Goal: Navigation & Orientation: Find specific page/section

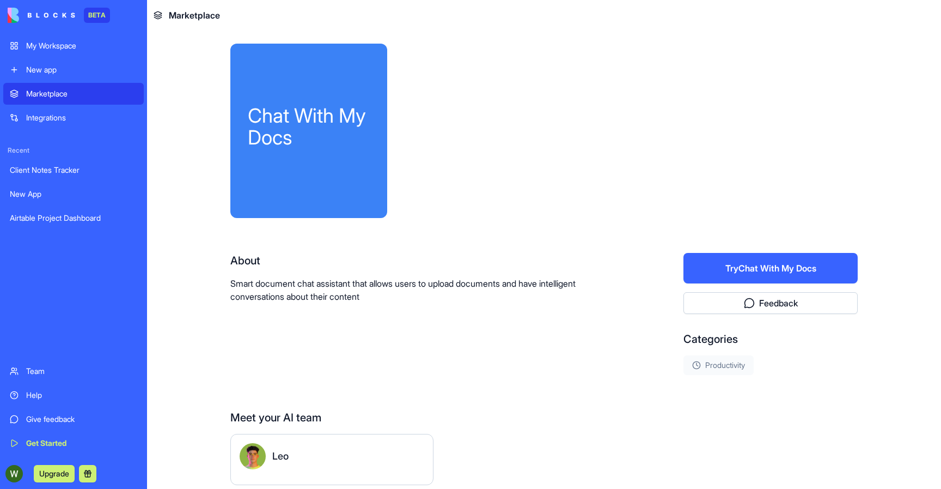
click at [434, 272] on div "About Smart document chat assistant that allows users to upload documents and h…" at bounding box center [422, 278] width 384 height 50
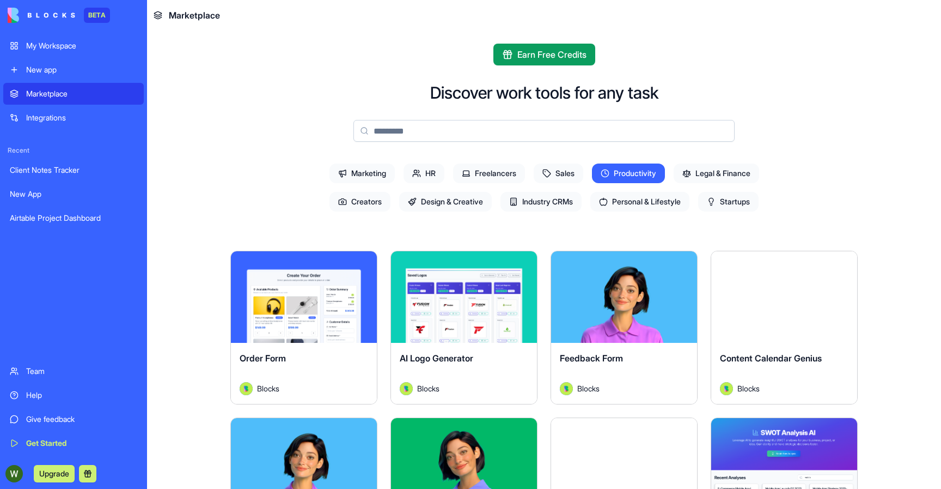
click at [427, 205] on span "Design & Creative" at bounding box center [445, 202] width 93 height 20
click at [601, 174] on circle at bounding box center [604, 172] width 7 height 7
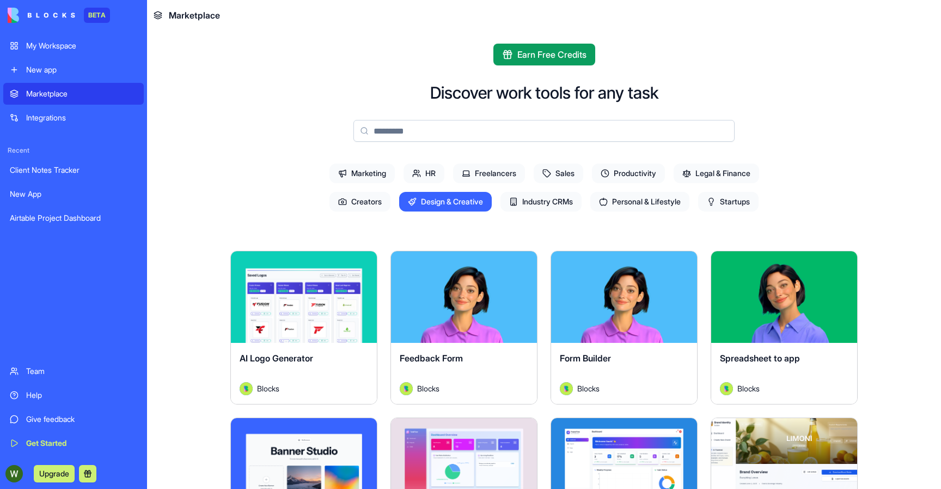
click at [569, 202] on span "Industry CRMs" at bounding box center [541, 202] width 81 height 20
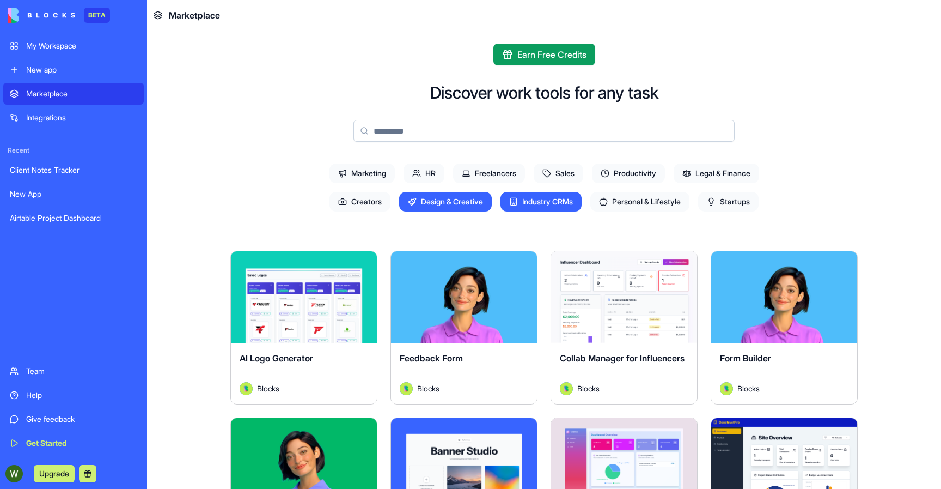
click at [569, 202] on span "Industry CRMs" at bounding box center [541, 202] width 81 height 20
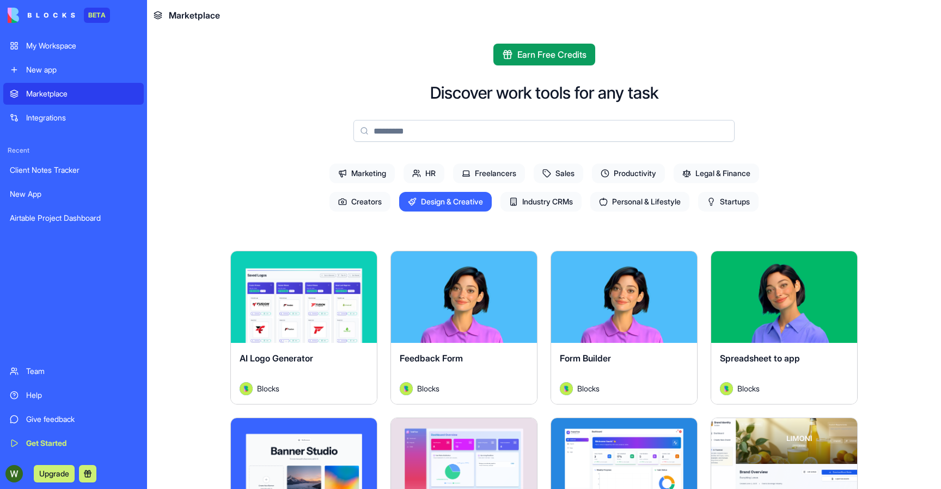
click at [569, 202] on span "Industry CRMs" at bounding box center [541, 202] width 81 height 20
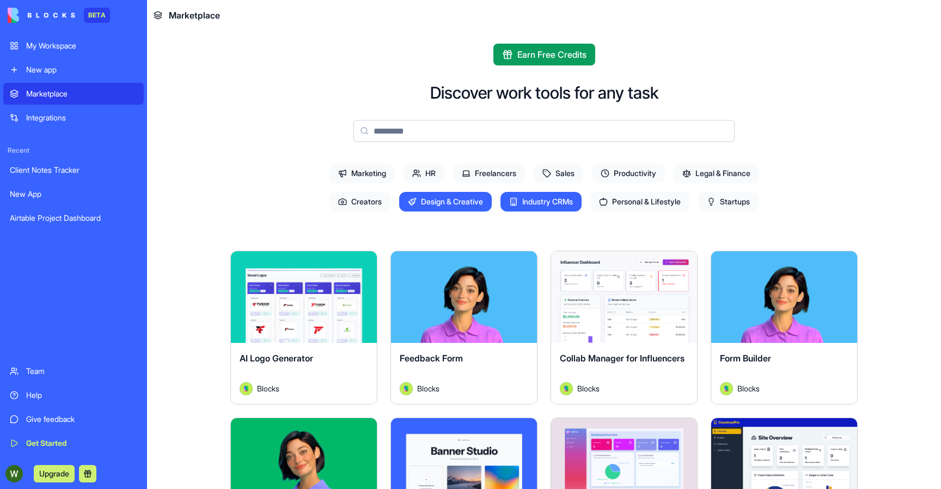
click at [569, 202] on span "Industry CRMs" at bounding box center [541, 202] width 81 height 20
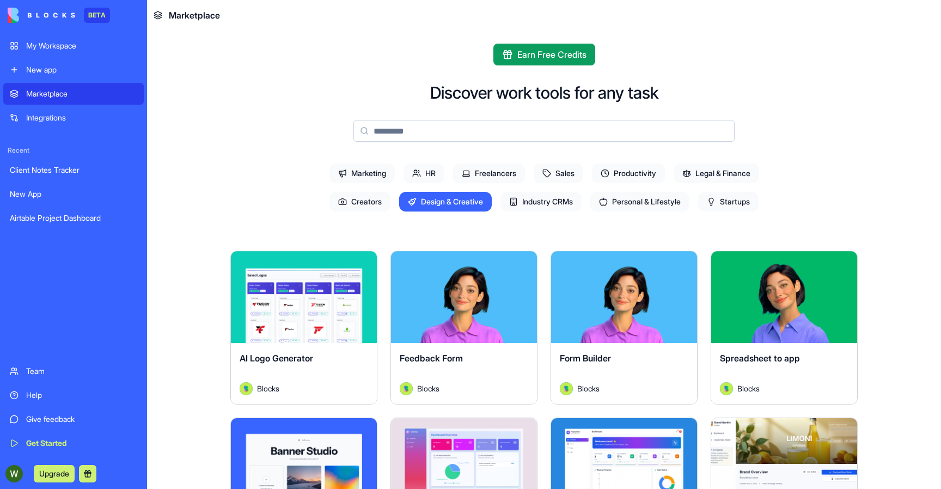
click at [616, 196] on span "Personal & Lifestyle" at bounding box center [640, 202] width 99 height 20
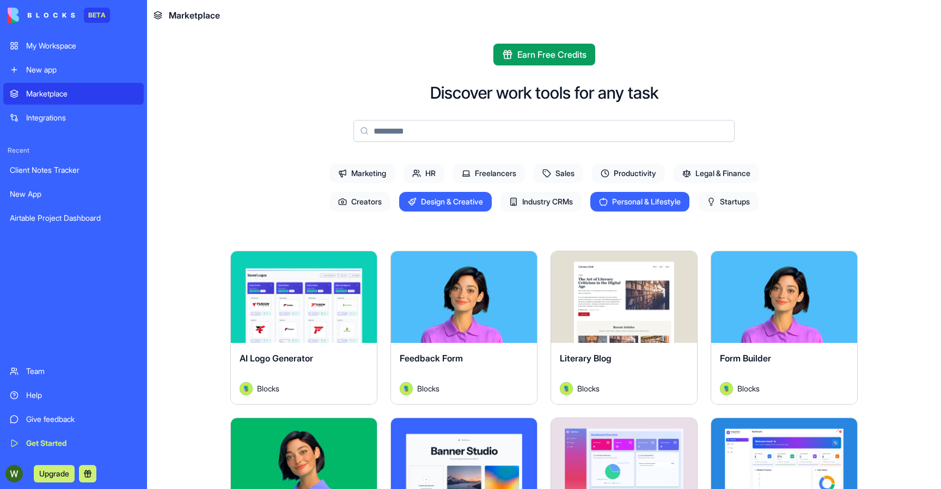
click at [616, 196] on span "Personal & Lifestyle" at bounding box center [640, 202] width 99 height 20
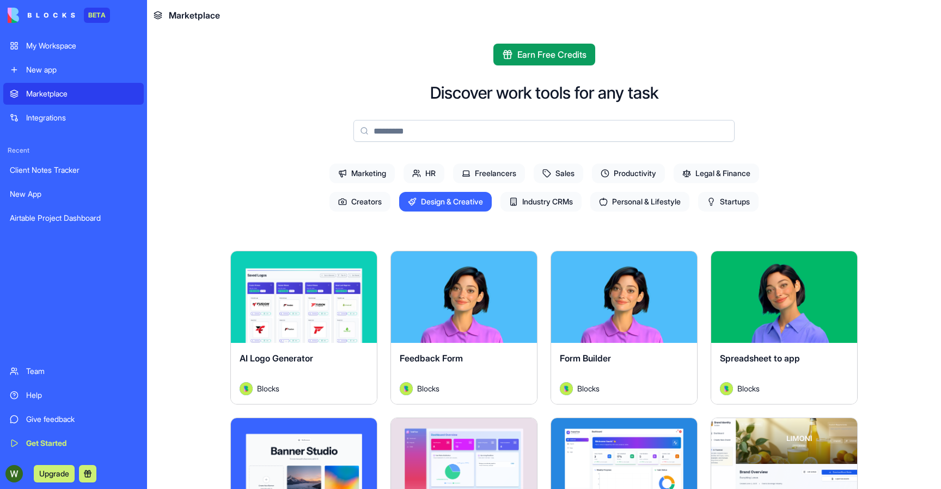
click at [443, 206] on span "Design & Creative" at bounding box center [445, 202] width 93 height 20
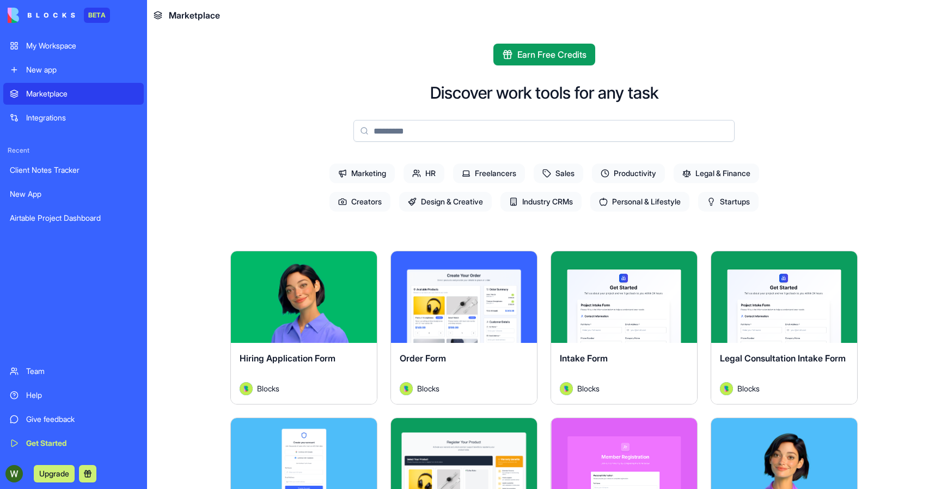
click at [364, 196] on span "Creators" at bounding box center [360, 202] width 61 height 20
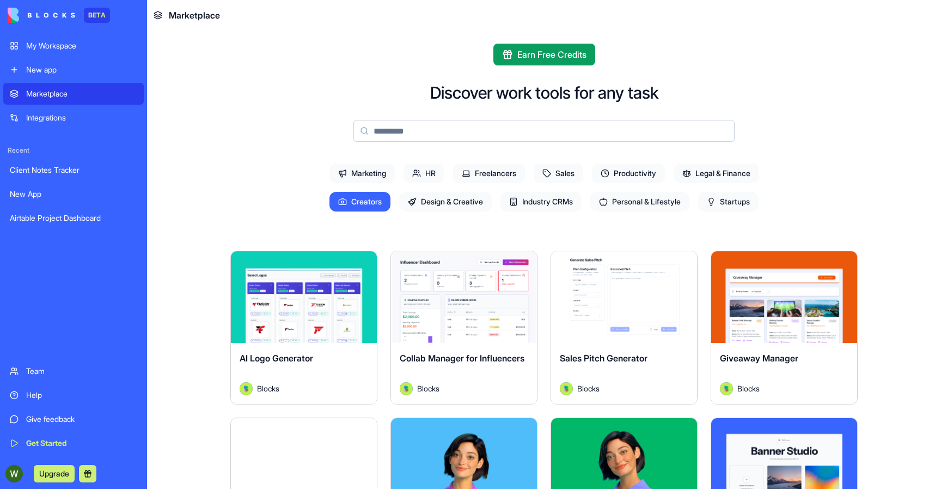
click at [294, 360] on span "AI Logo Generator" at bounding box center [277, 357] width 74 height 11
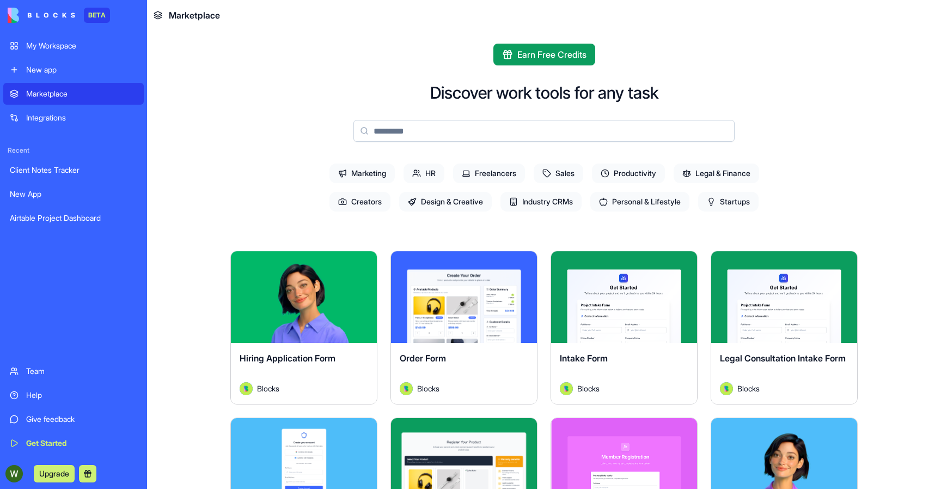
click at [726, 200] on span "Startups" at bounding box center [728, 202] width 60 height 20
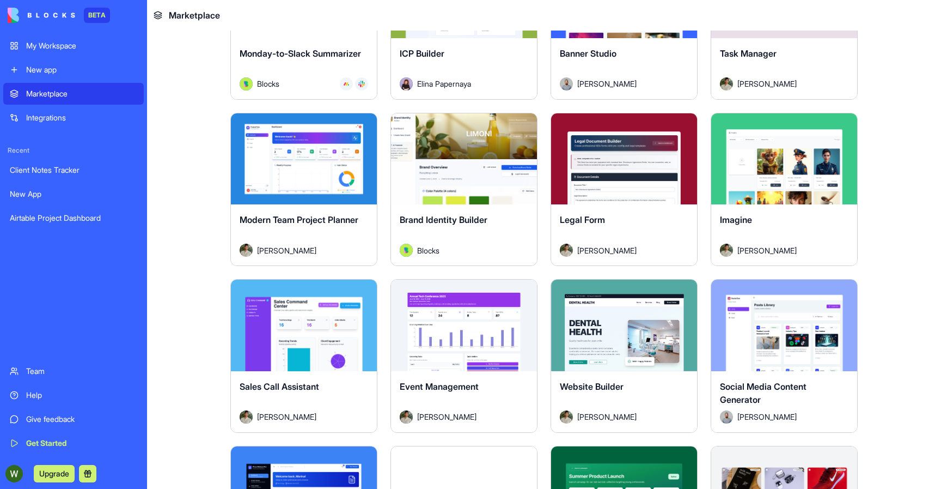
scroll to position [602, 0]
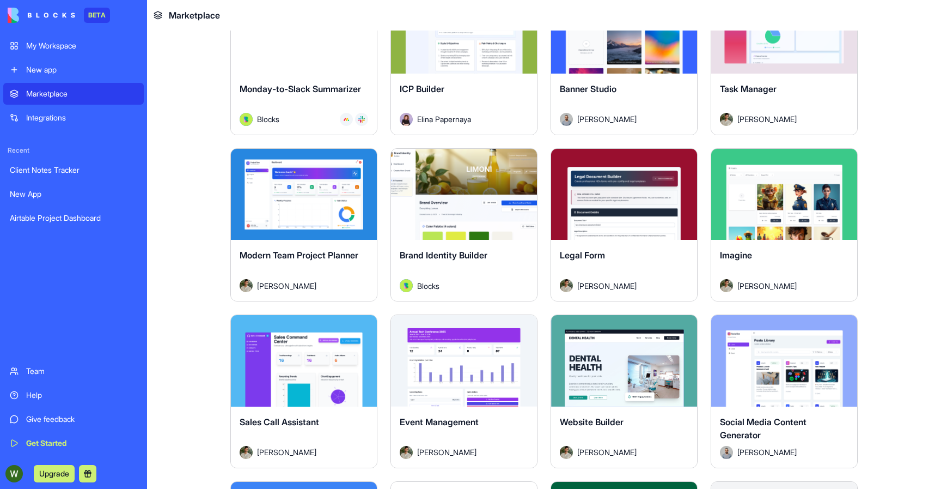
click at [449, 122] on span "Elina Papernaya" at bounding box center [444, 118] width 54 height 11
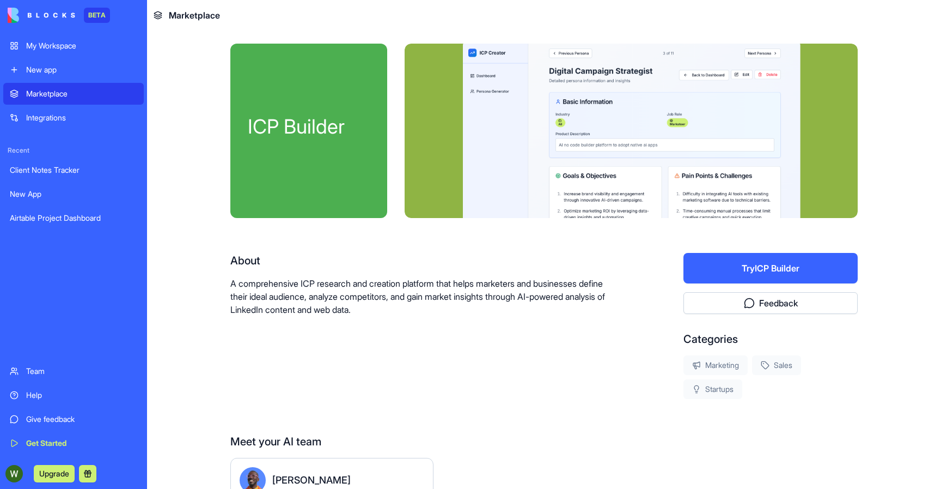
click at [352, 262] on div "About" at bounding box center [422, 260] width 384 height 15
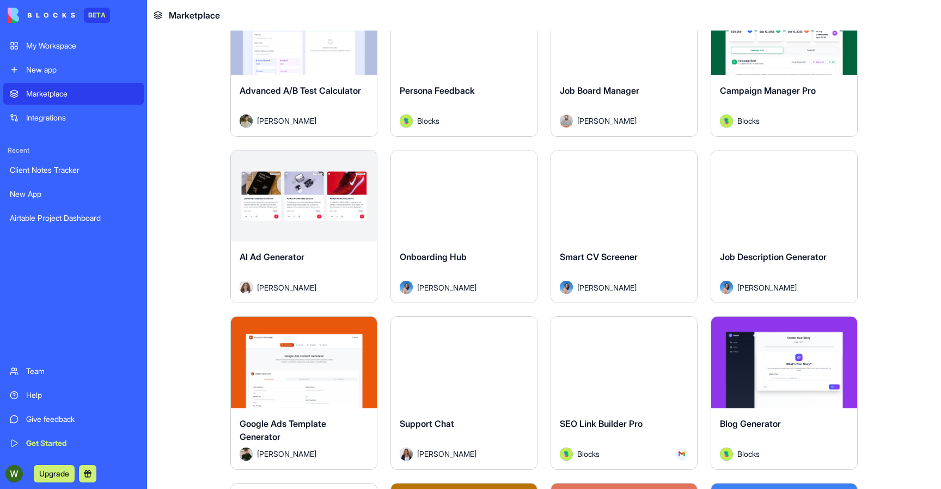
scroll to position [2555, 0]
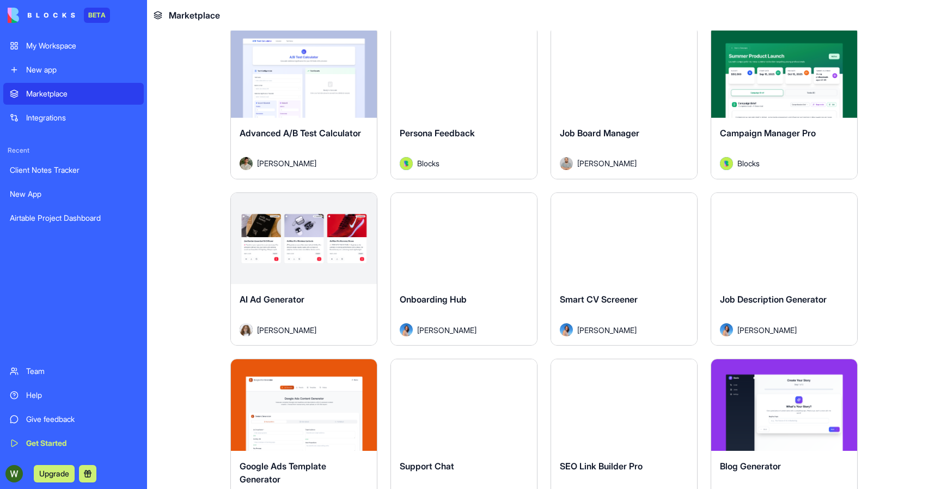
click at [305, 132] on span "Advanced A/B Test Calculator" at bounding box center [300, 132] width 121 height 11
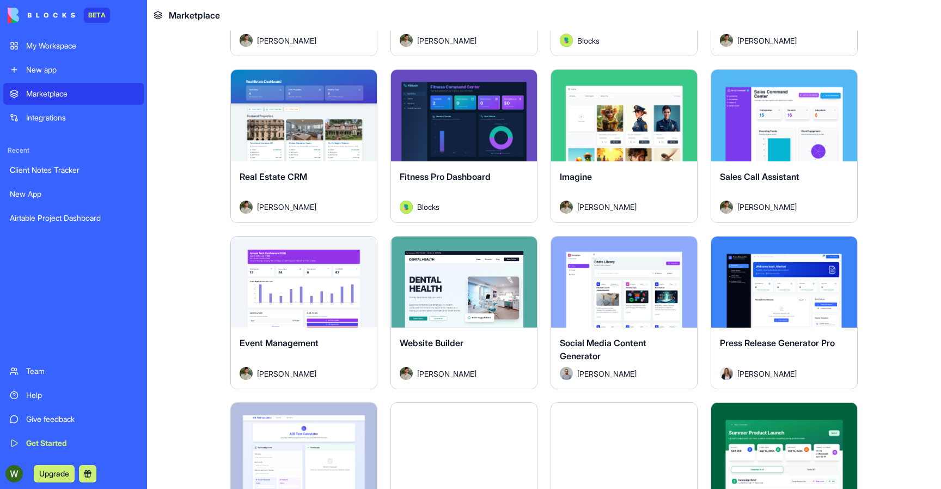
scroll to position [2020, 0]
